Goal: Information Seeking & Learning: Learn about a topic

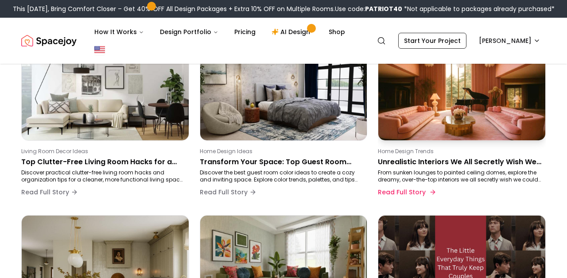
scroll to position [112, 0]
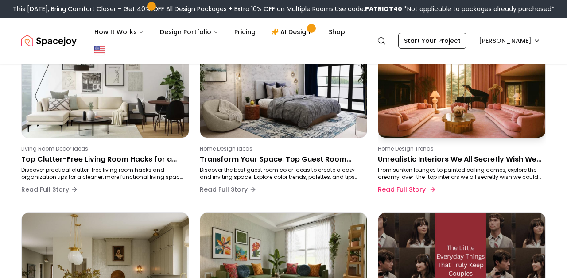
click at [390, 159] on p "Unrealistic Interiors We All Secretly Wish We Had at Home" at bounding box center [460, 159] width 164 height 11
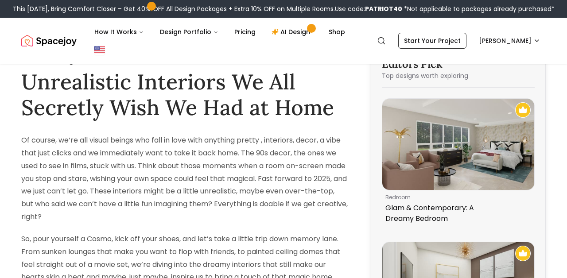
scroll to position [23, 0]
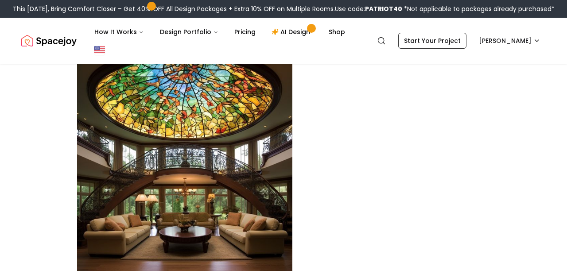
scroll to position [1289, 0]
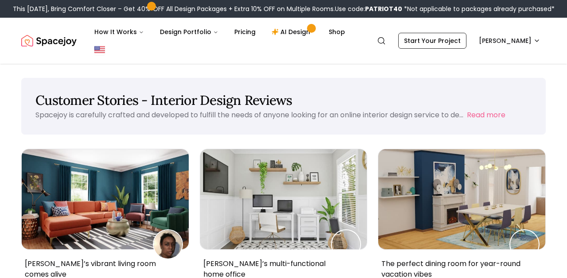
scroll to position [389, 0]
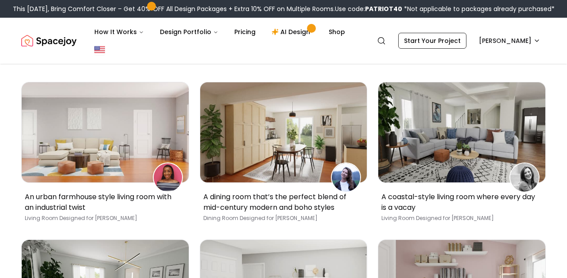
click at [196, 34] on button "Design Portfolio" at bounding box center [189, 32] width 73 height 18
